Goal: Find specific page/section: Find specific page/section

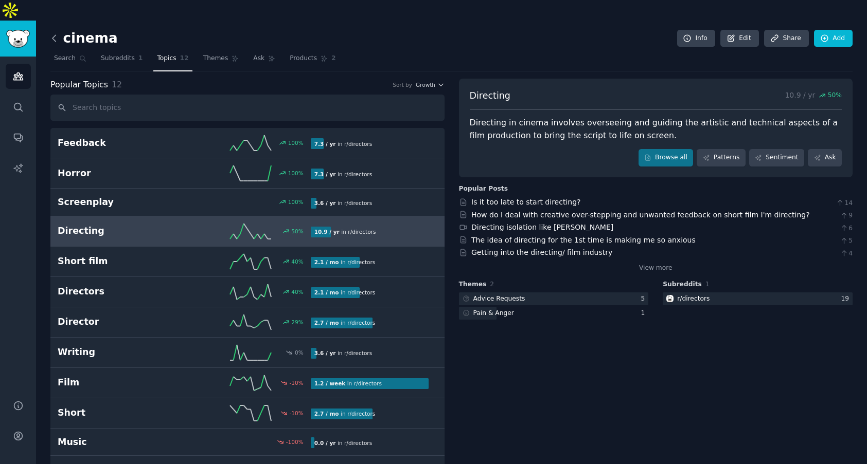
click at [57, 33] on icon at bounding box center [54, 38] width 11 height 11
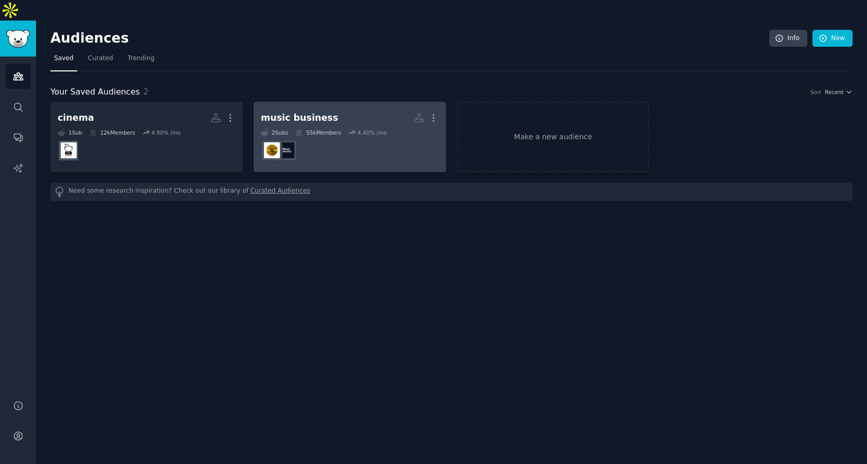
click at [284, 136] on dd at bounding box center [350, 150] width 178 height 29
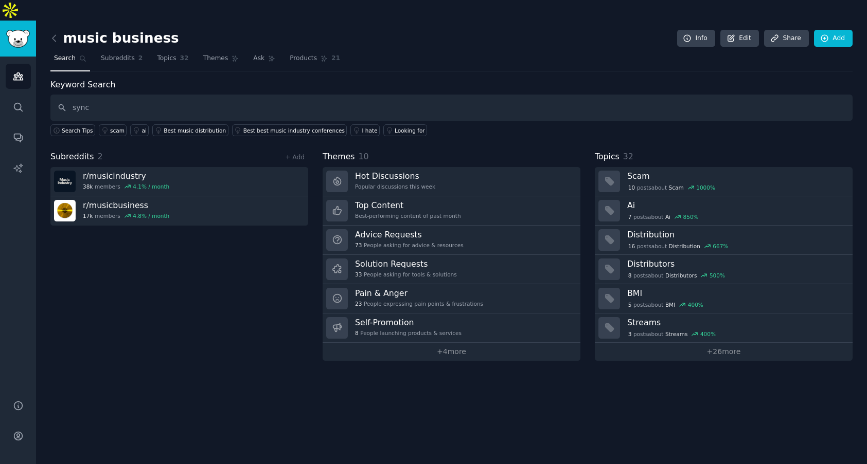
type input "sync"
